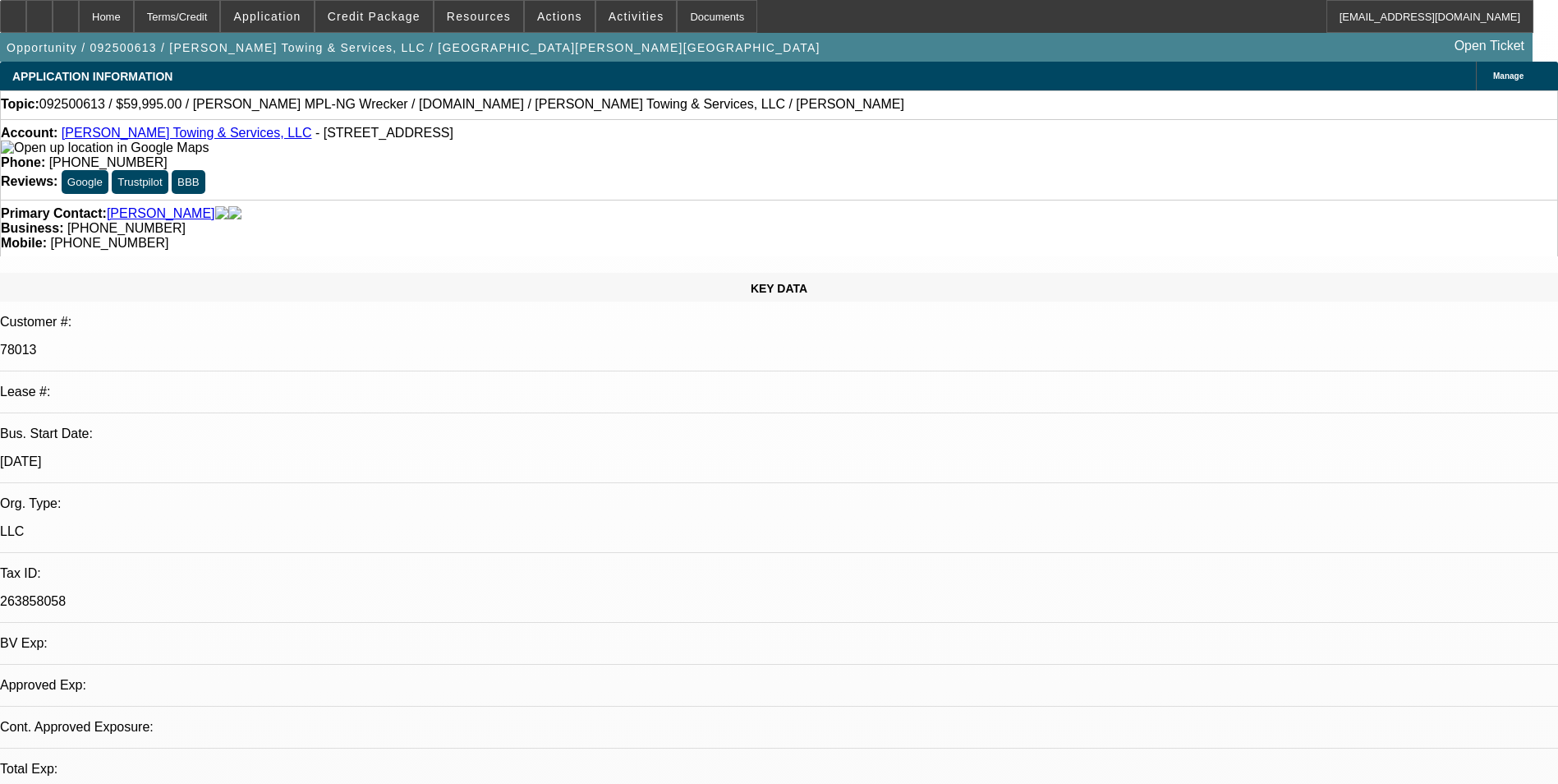
select select "0"
select select "2"
select select "0"
select select "2"
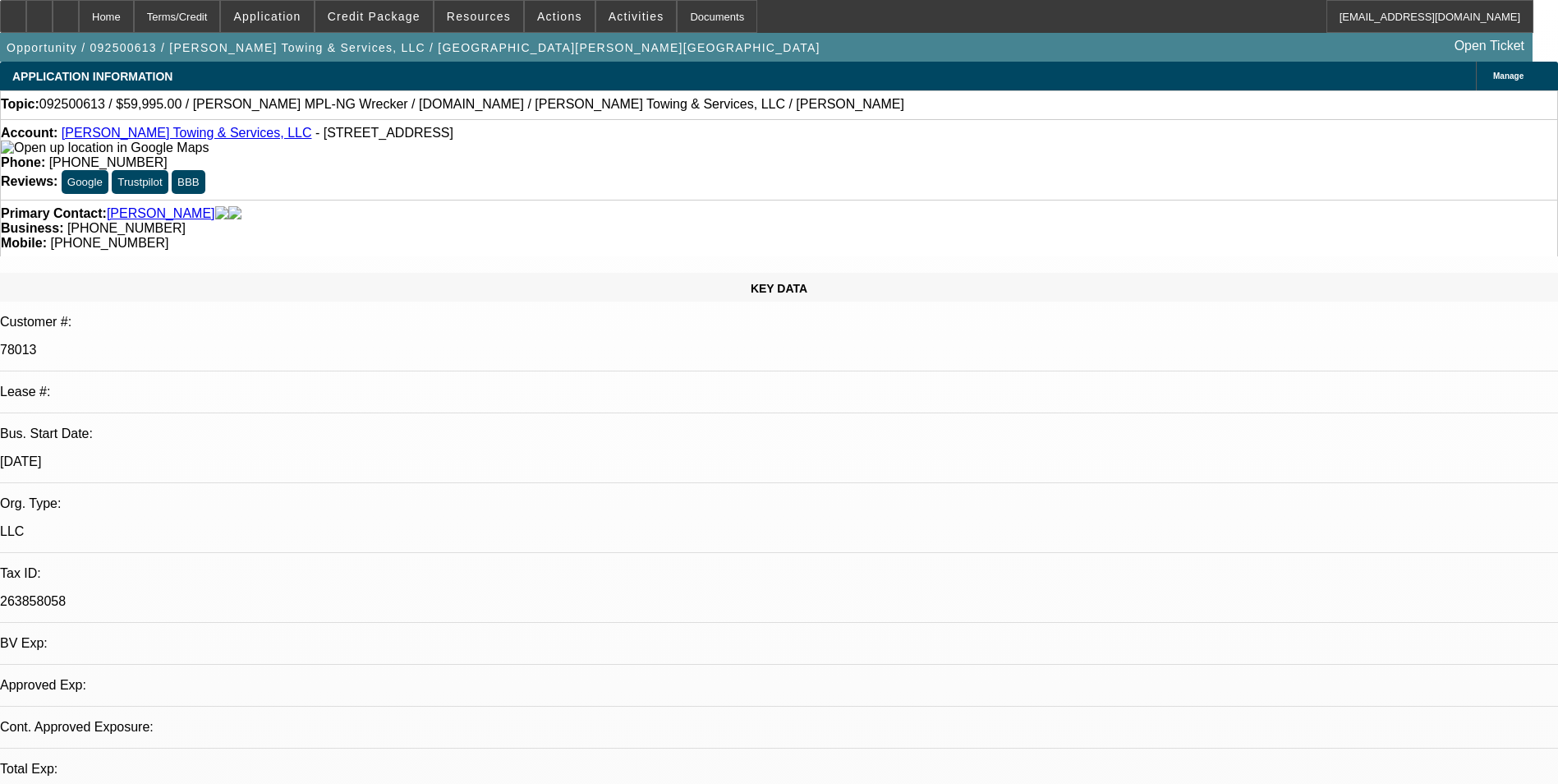
select select "0"
select select "1"
select select "2"
select select "6"
select select "1"
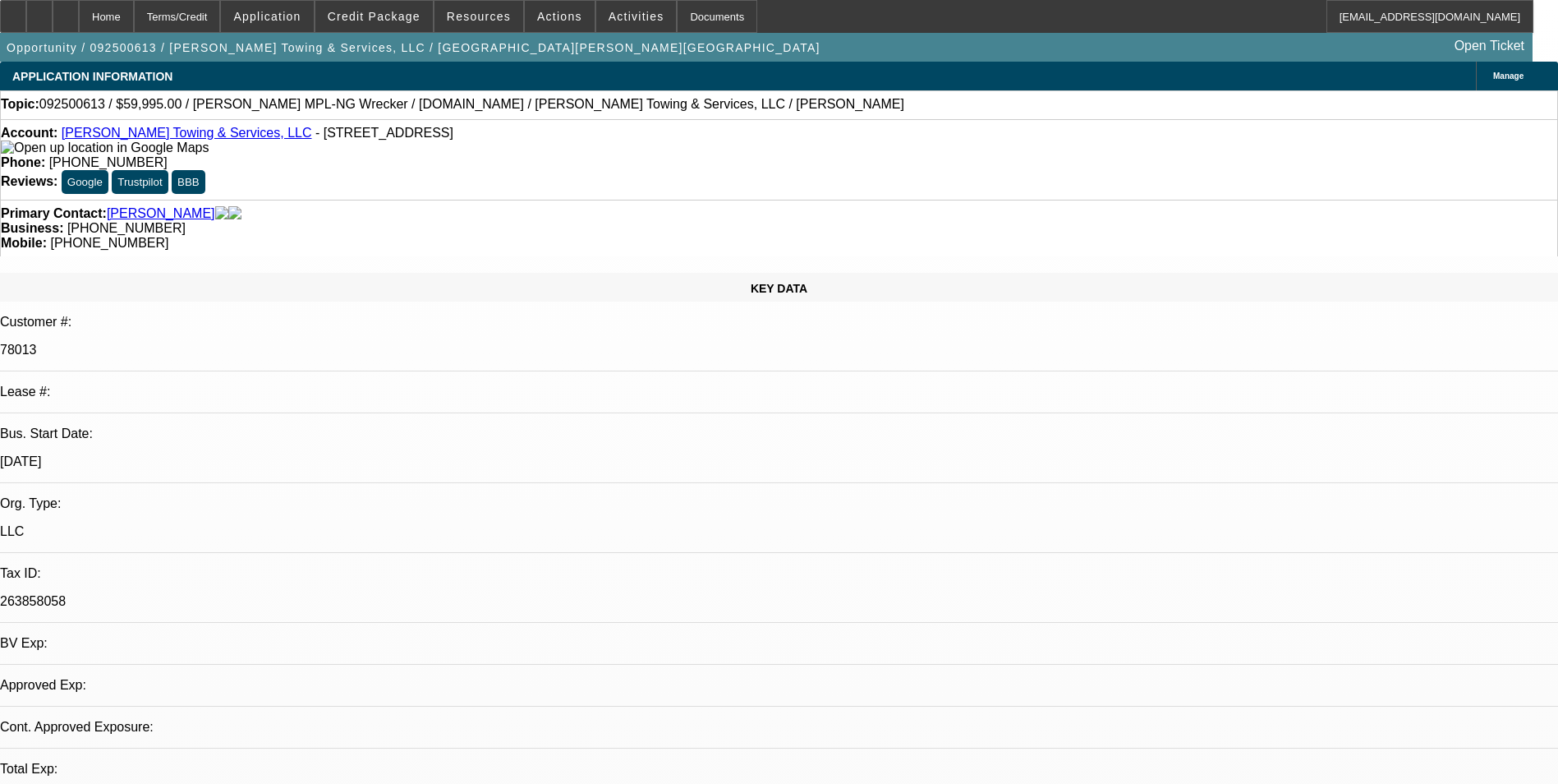
select select "2"
select select "6"
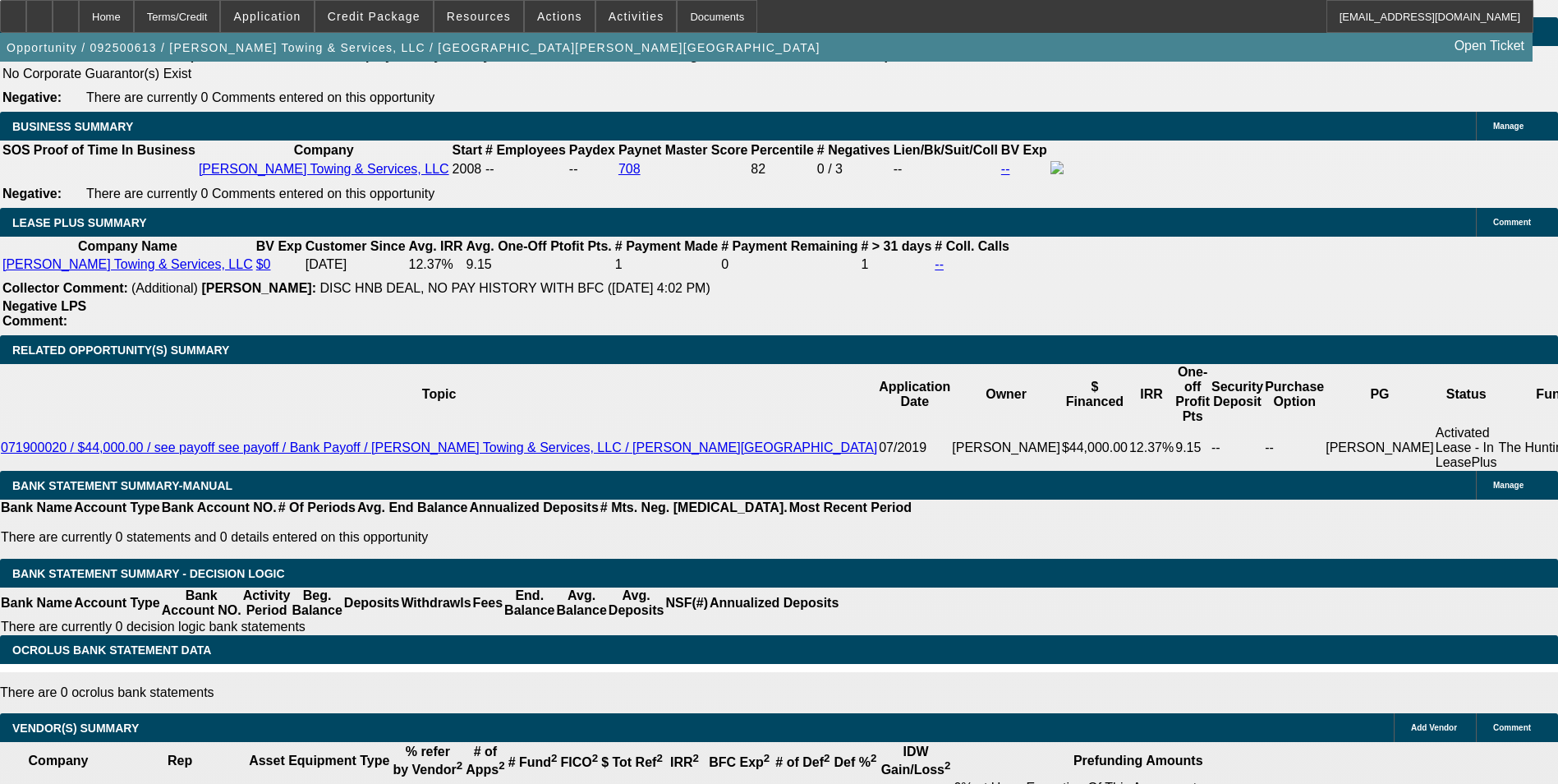
scroll to position [2136, 0]
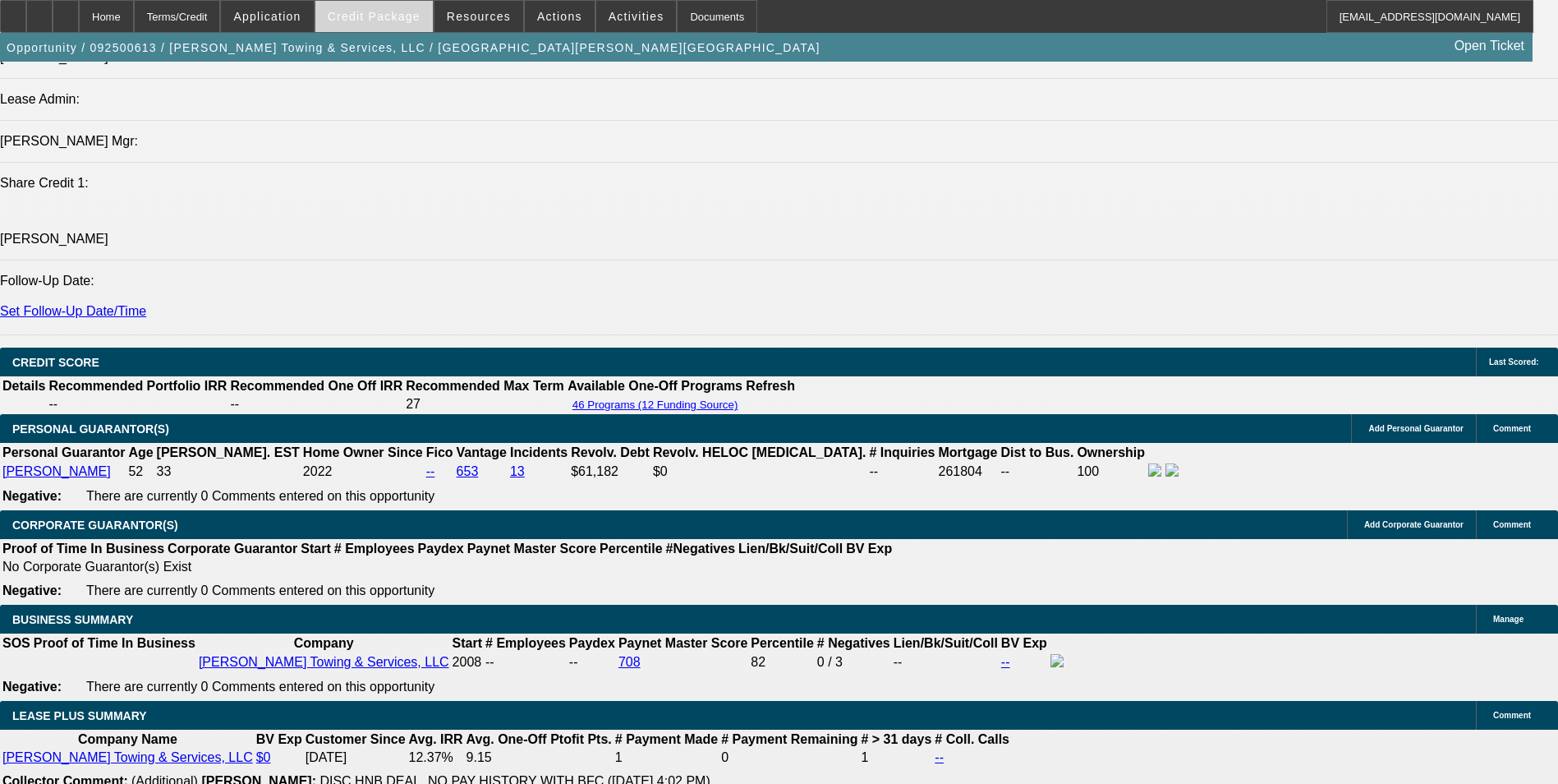
click at [393, 22] on span "Credit Package" at bounding box center [374, 16] width 93 height 13
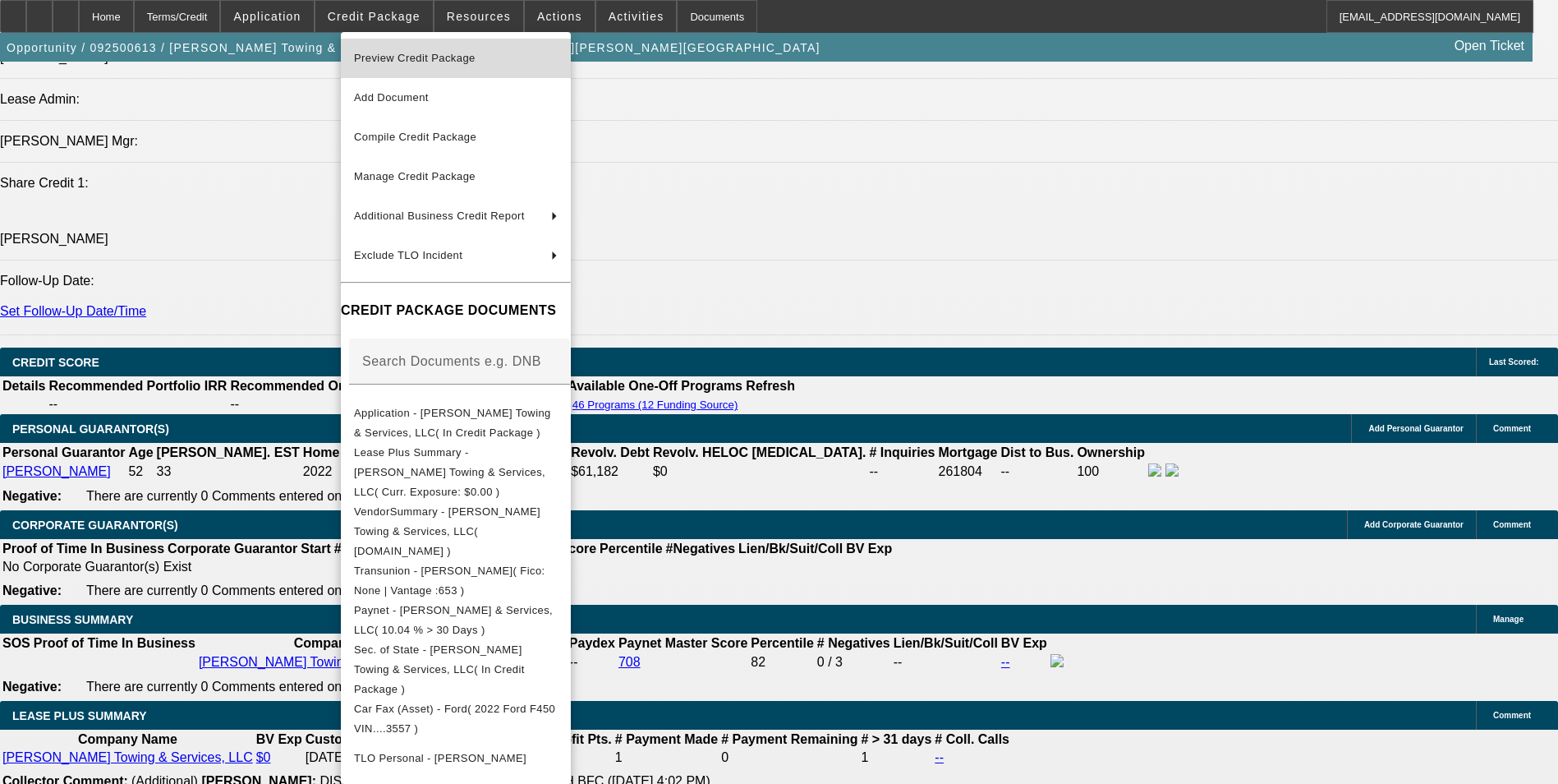
click at [410, 49] on span "Preview Credit Package" at bounding box center [456, 59] width 203 height 20
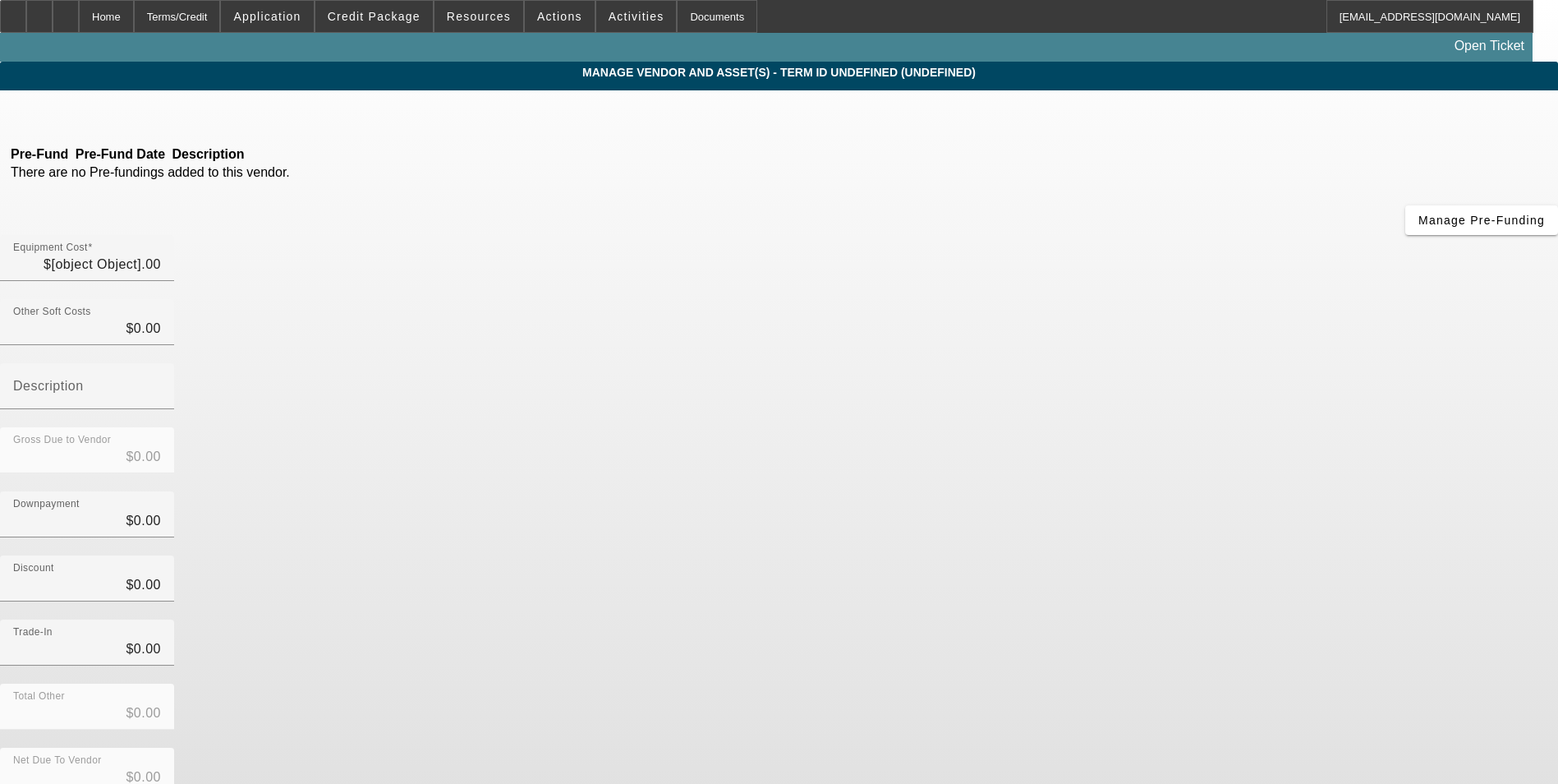
type input "$59,995.00"
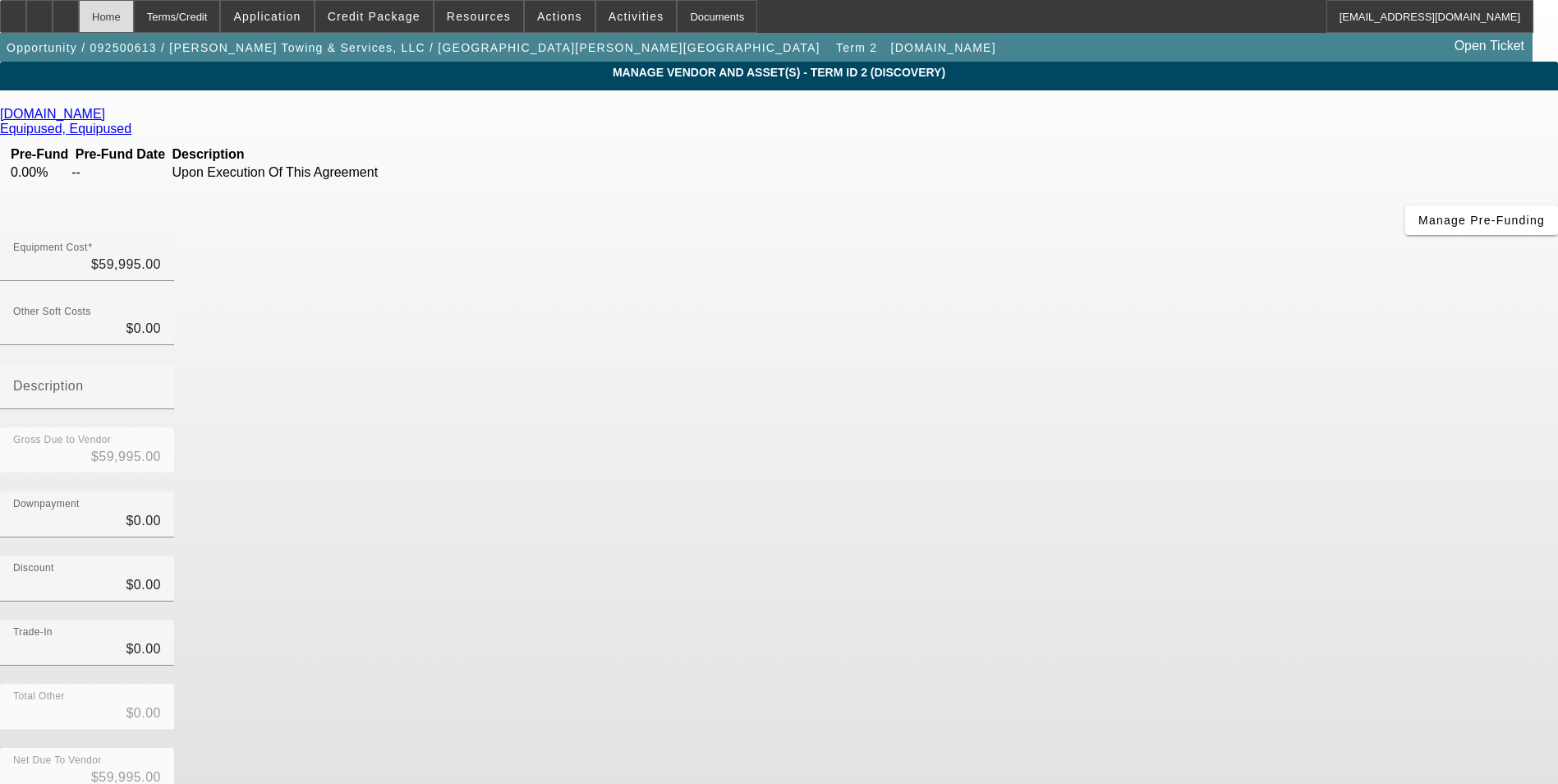
click at [134, 27] on div "Home" at bounding box center [106, 16] width 55 height 33
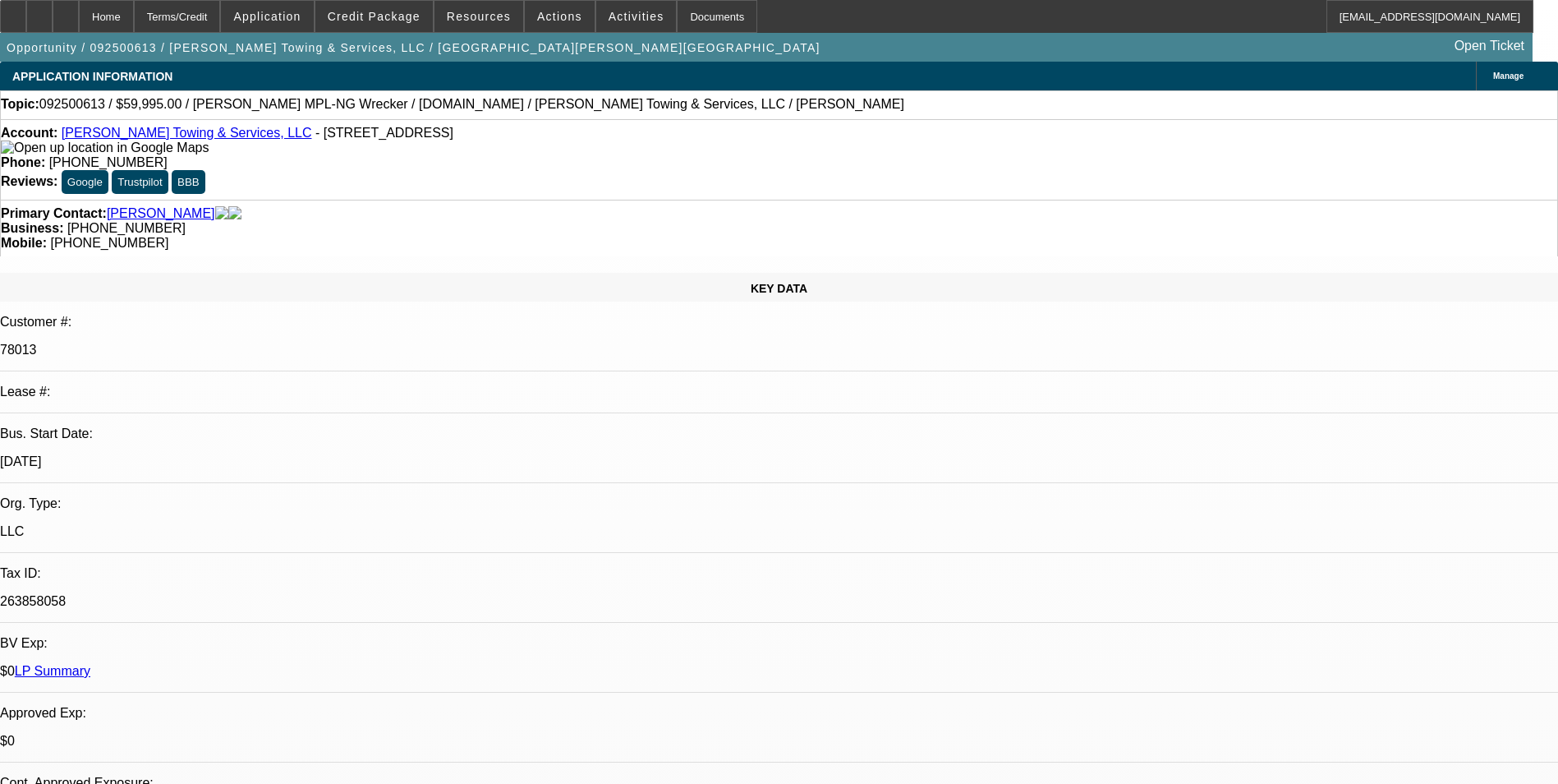
select select "0"
select select "2"
select select "0"
select select "6"
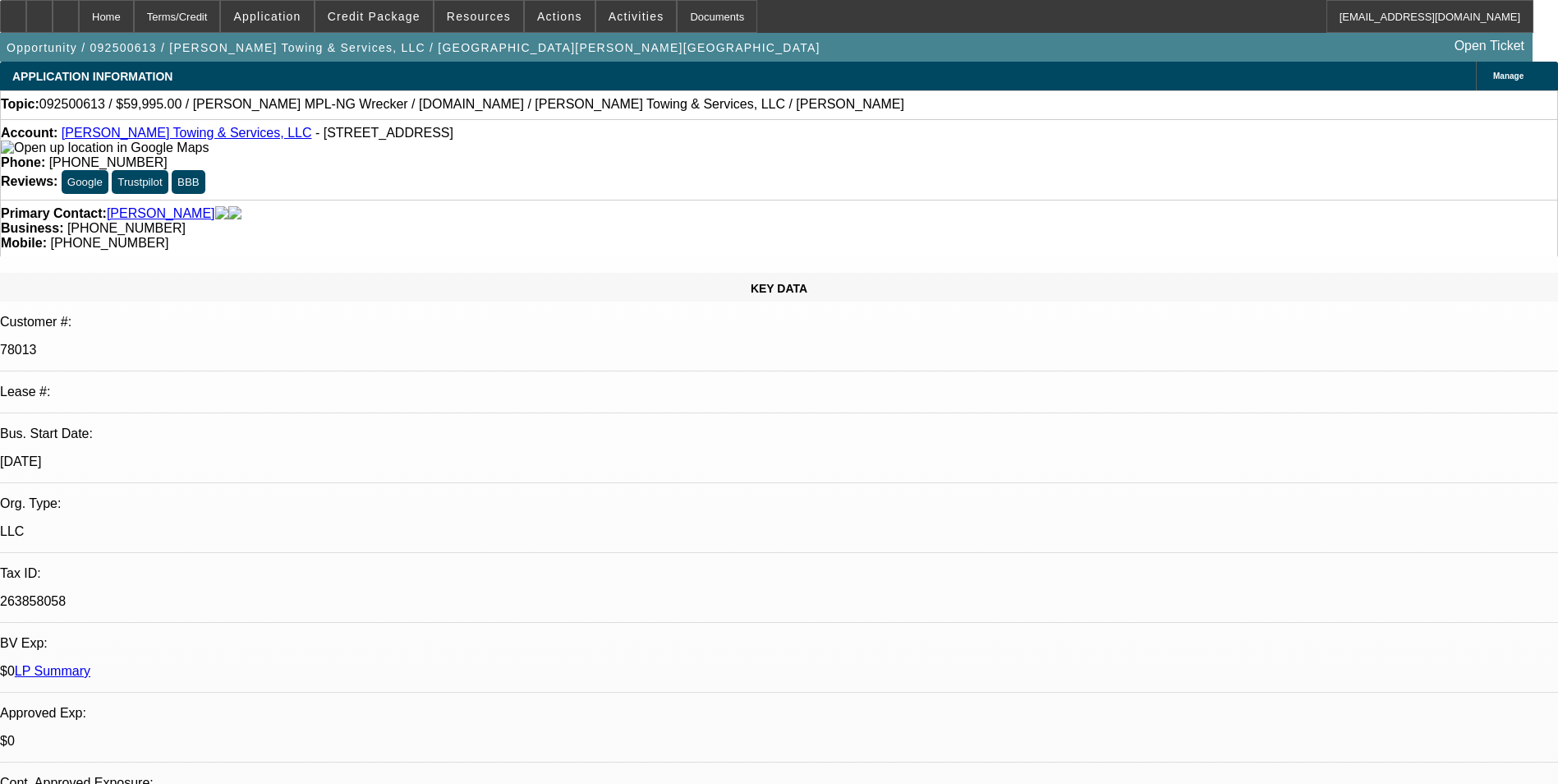
select select "0"
select select "2"
select select "0"
select select "6"
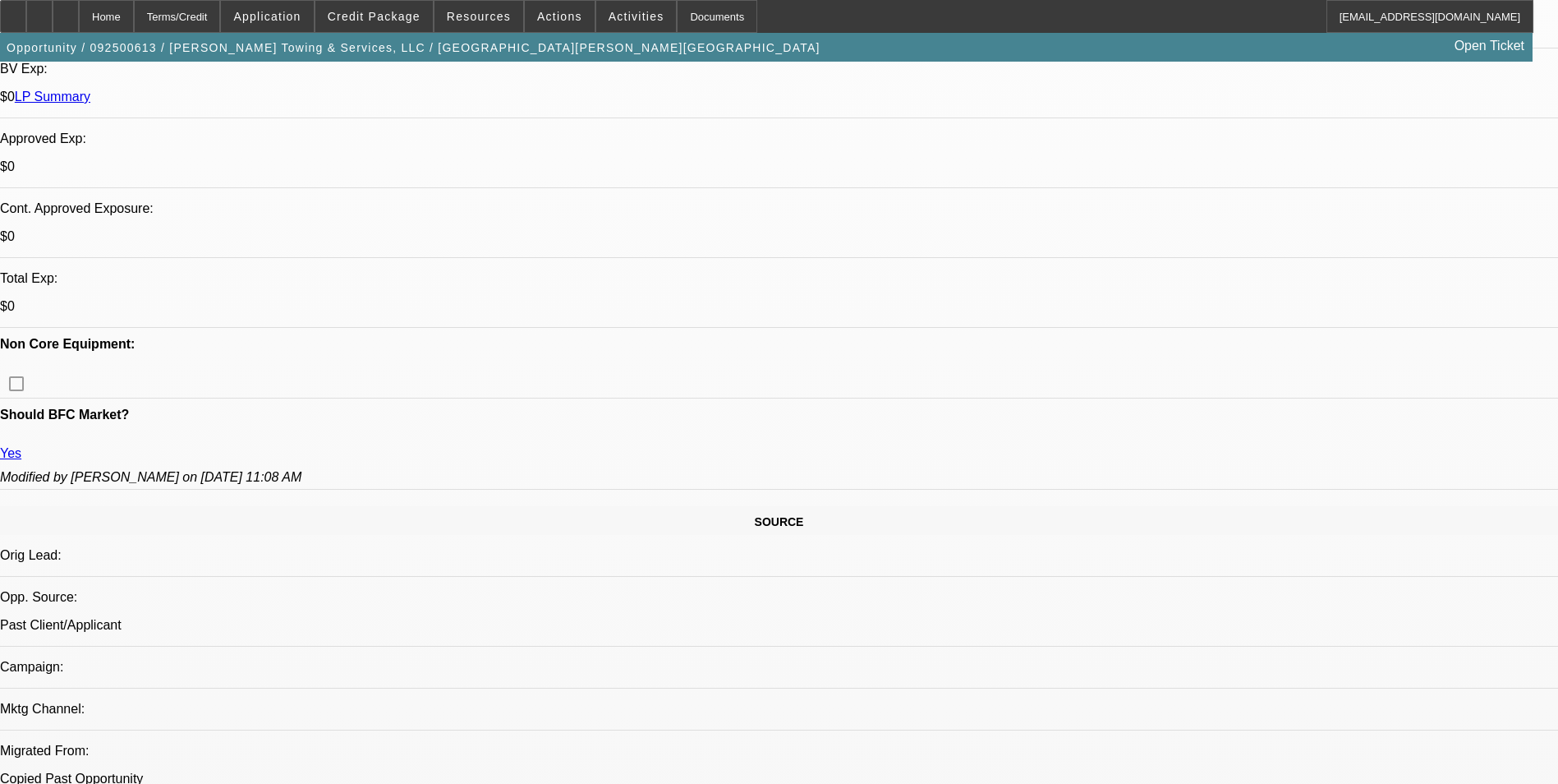
scroll to position [410, 0]
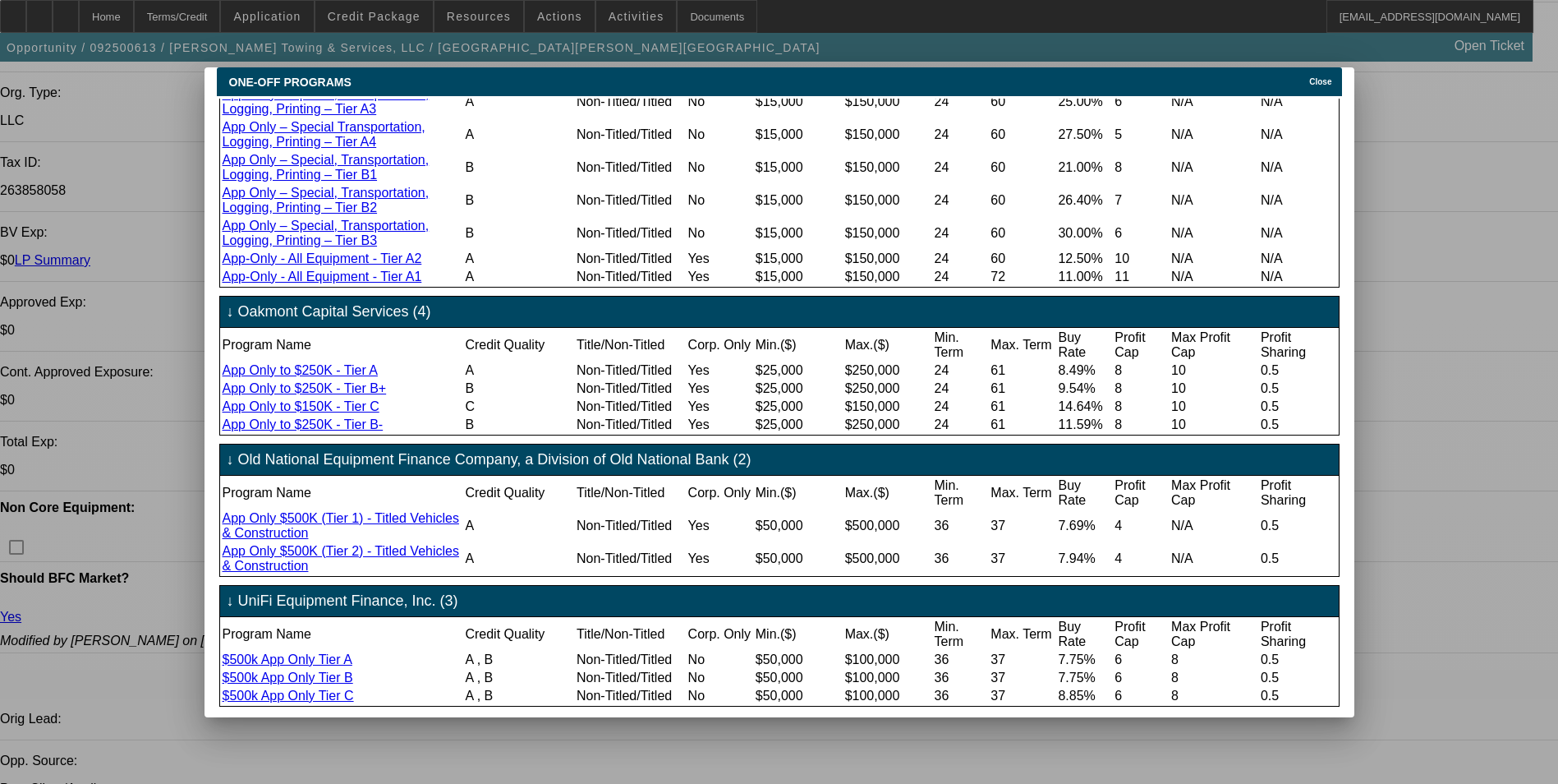
scroll to position [1757, 0]
click at [1325, 77] on span "Close" at bounding box center [1321, 82] width 22 height 9
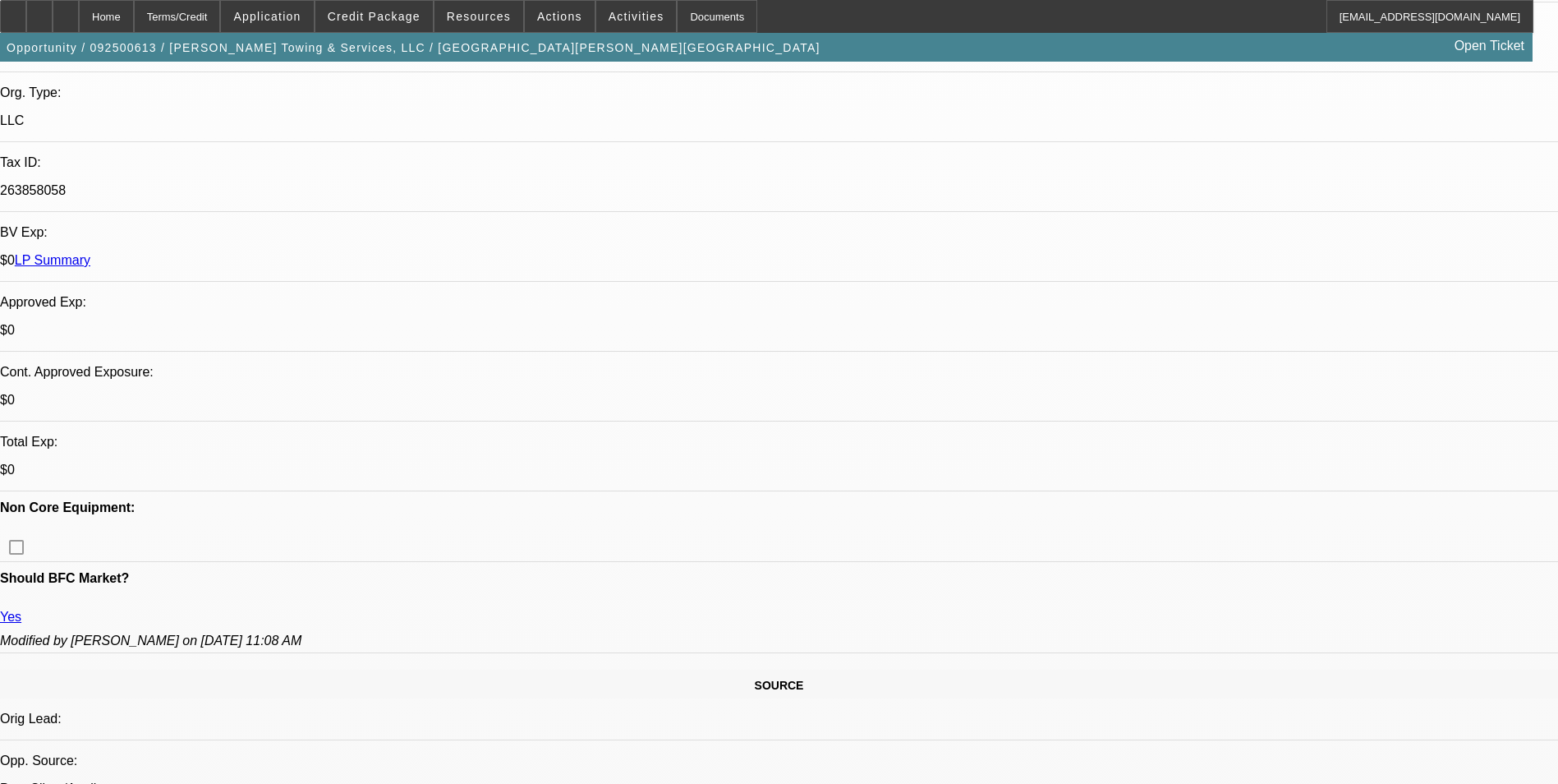
scroll to position [0, 0]
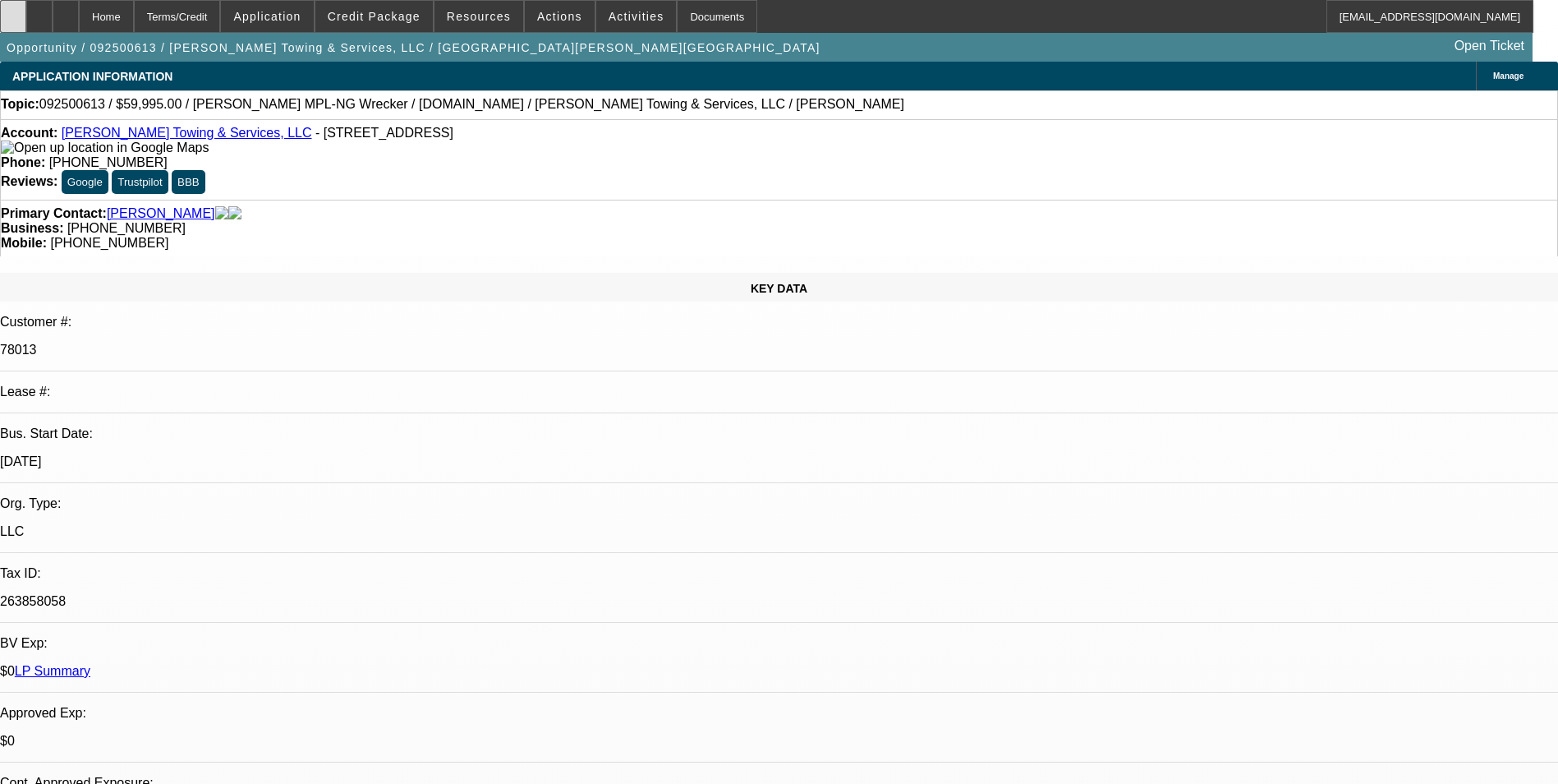
click at [27, 25] on div at bounding box center [13, 16] width 27 height 33
click at [420, 11] on span "Credit Package" at bounding box center [374, 16] width 93 height 13
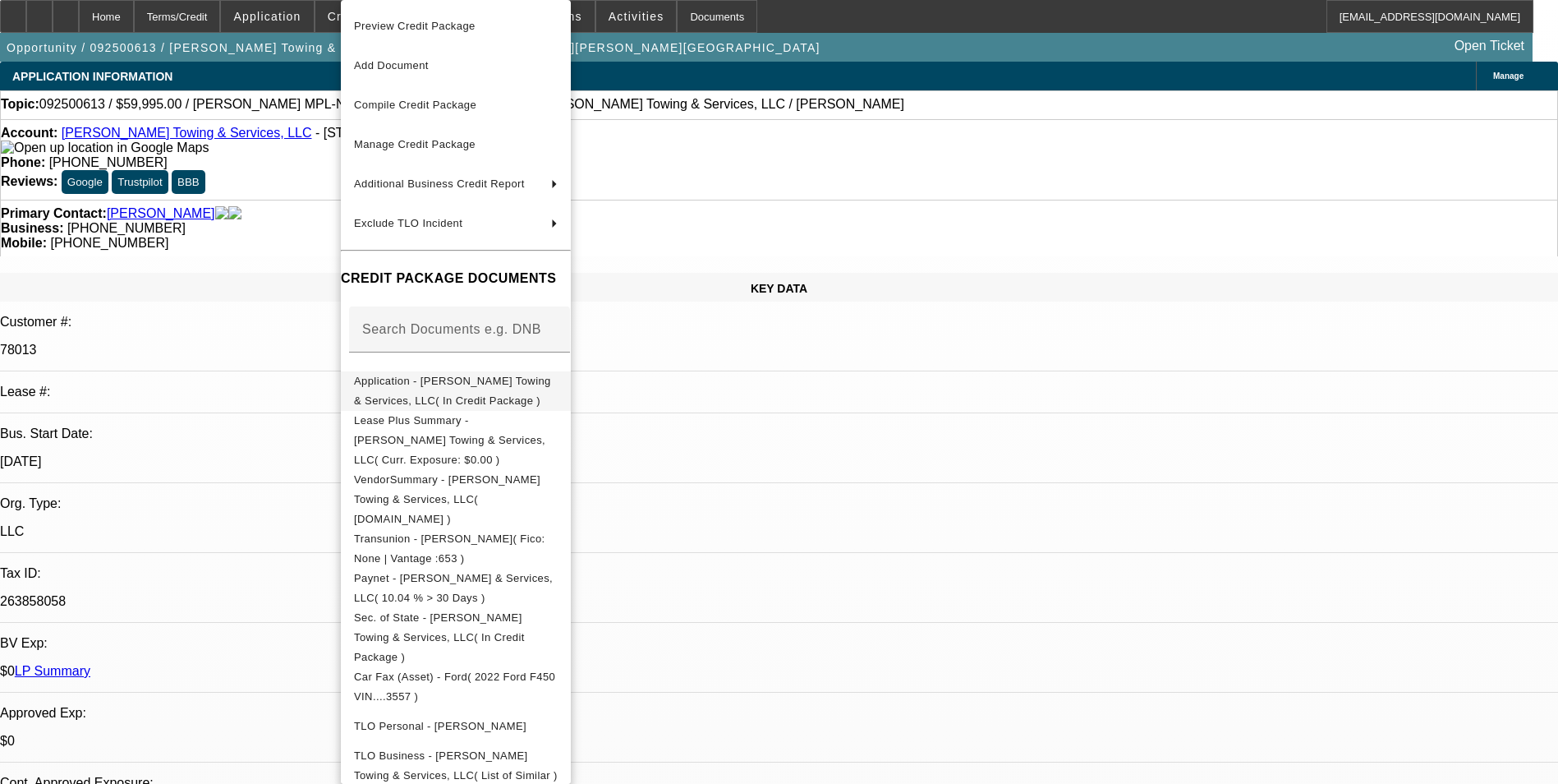
click at [540, 388] on span "Application - [PERSON_NAME] Towing & Services, LLC( In Credit Package )" at bounding box center [452, 390] width 197 height 32
